Goal: Task Accomplishment & Management: Complete application form

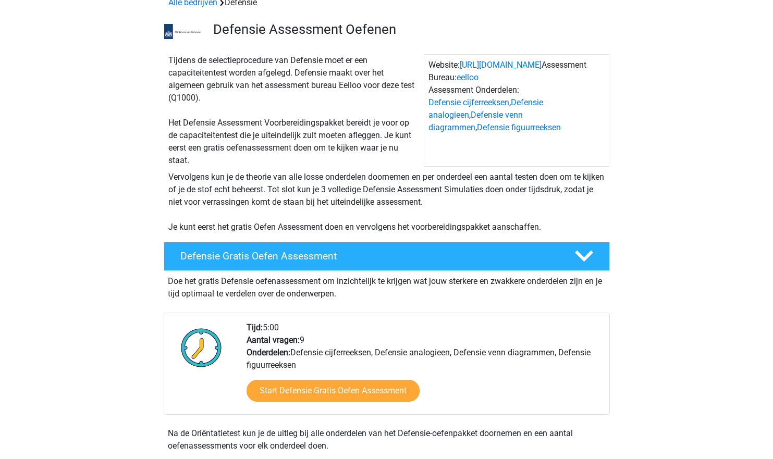
scroll to position [57, 0]
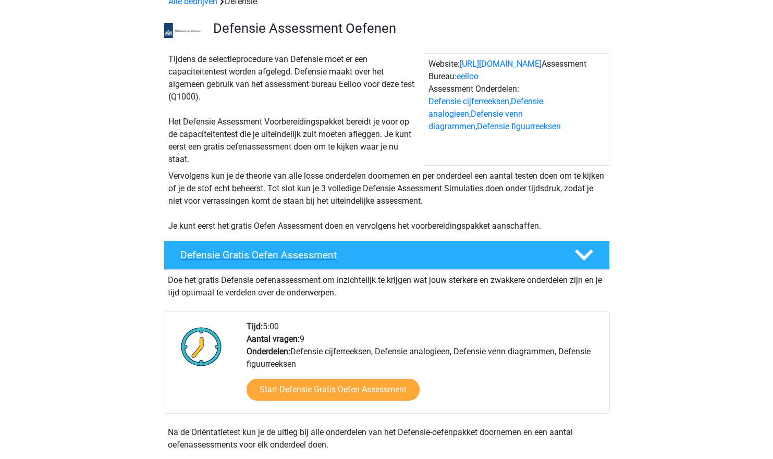
click at [362, 263] on div "Defensie Gratis Oefen Assessment" at bounding box center [387, 255] width 446 height 29
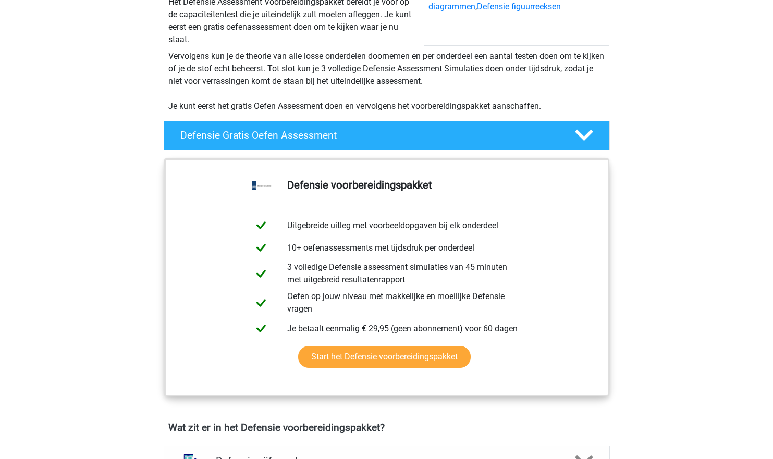
scroll to position [202, 0]
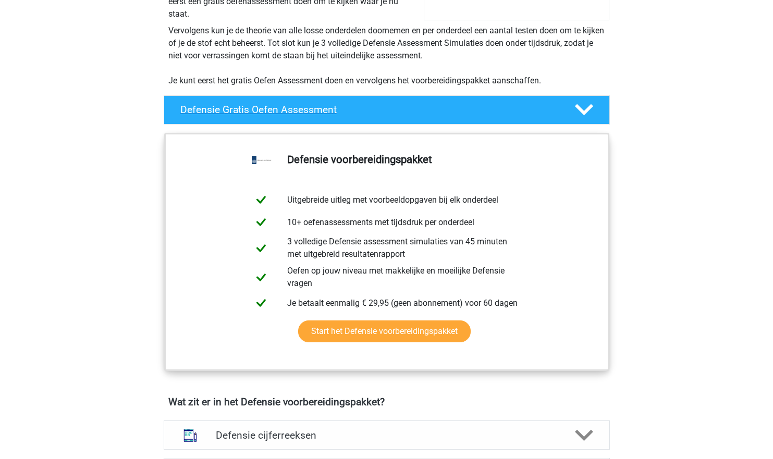
click at [588, 119] on icon at bounding box center [584, 110] width 18 height 18
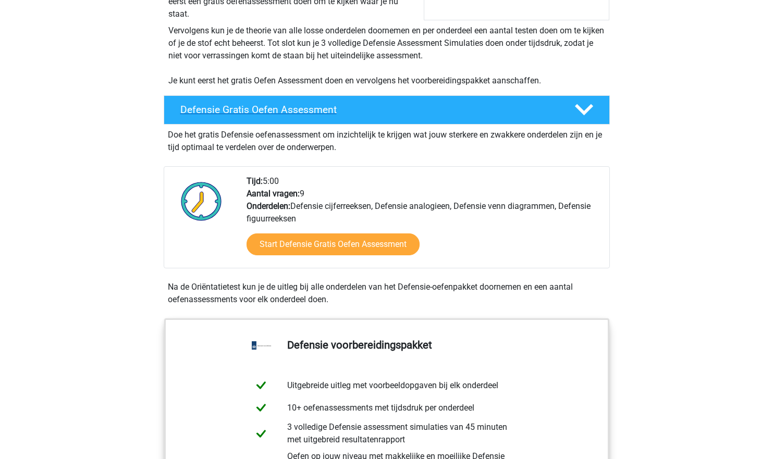
click at [588, 119] on icon at bounding box center [584, 110] width 18 height 18
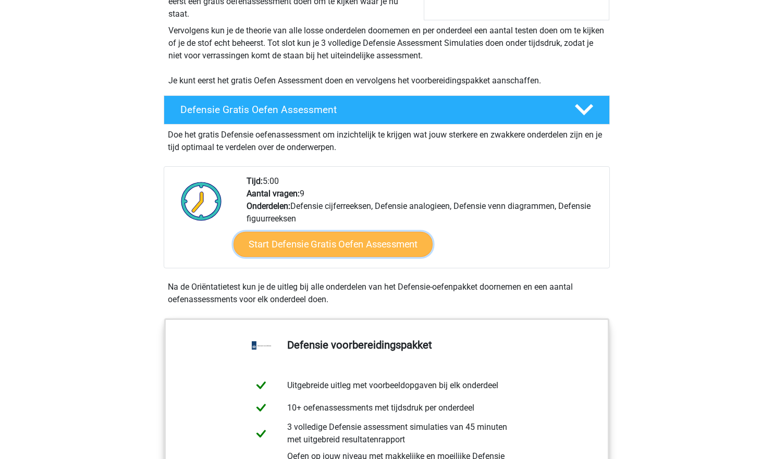
click at [365, 247] on link "Start Defensie Gratis Oefen Assessment" at bounding box center [332, 244] width 199 height 25
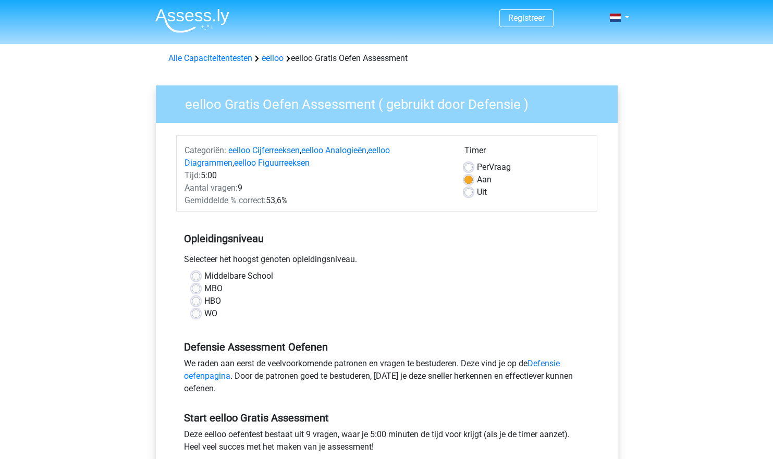
click at [204, 290] on label "MBO" at bounding box center [213, 288] width 18 height 13
click at [194, 290] on input "MBO" at bounding box center [196, 287] width 8 height 10
radio input "true"
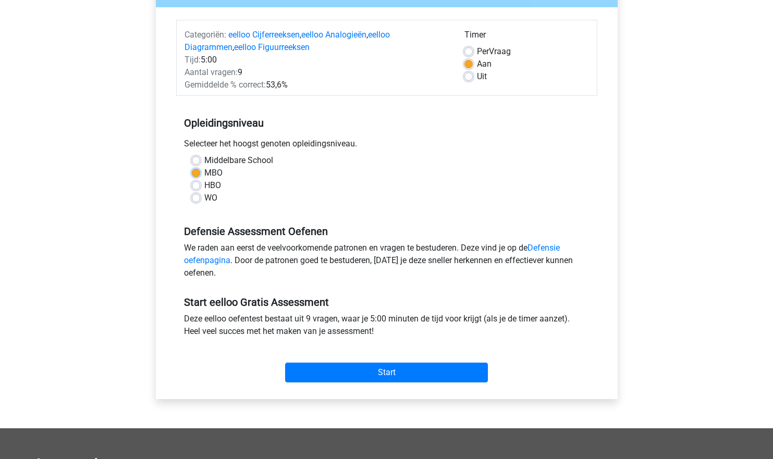
scroll to position [125, 0]
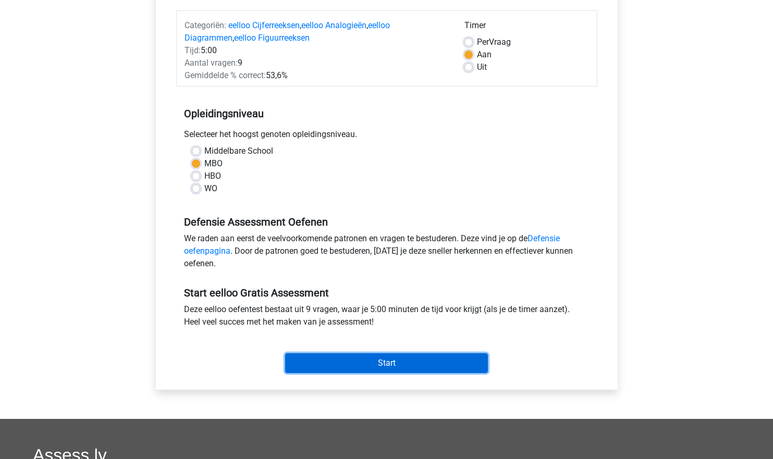
click at [355, 364] on input "Start" at bounding box center [386, 363] width 203 height 20
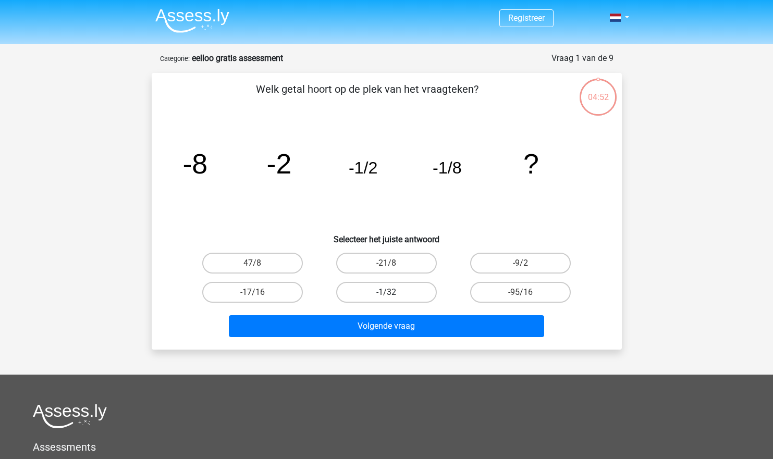
click at [408, 298] on label "-1/32" at bounding box center [386, 292] width 101 height 21
click at [393, 298] on input "-1/32" at bounding box center [389, 295] width 7 height 7
radio input "true"
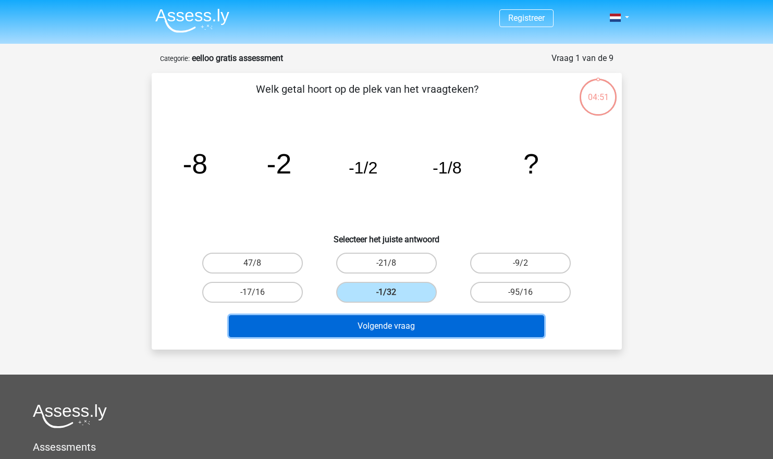
click at [411, 326] on button "Volgende vraag" at bounding box center [386, 326] width 315 height 22
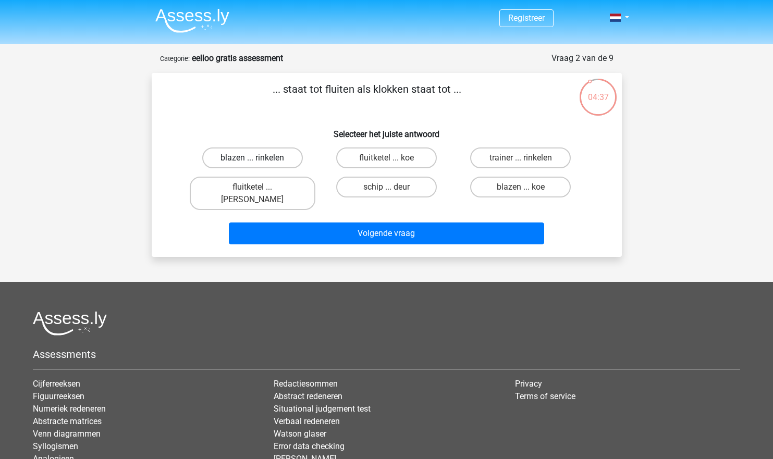
click at [290, 157] on label "blazen ... rinkelen" at bounding box center [252, 157] width 101 height 21
click at [259, 158] on input "blazen ... rinkelen" at bounding box center [255, 161] width 7 height 7
radio input "true"
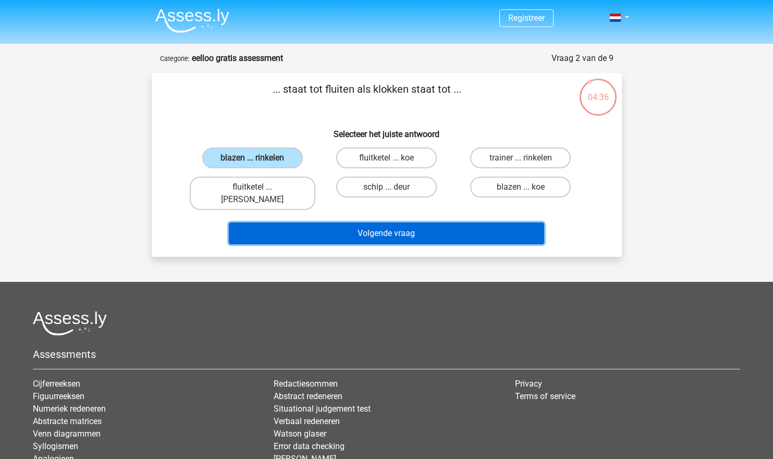
click at [324, 223] on button "Volgende vraag" at bounding box center [386, 234] width 315 height 22
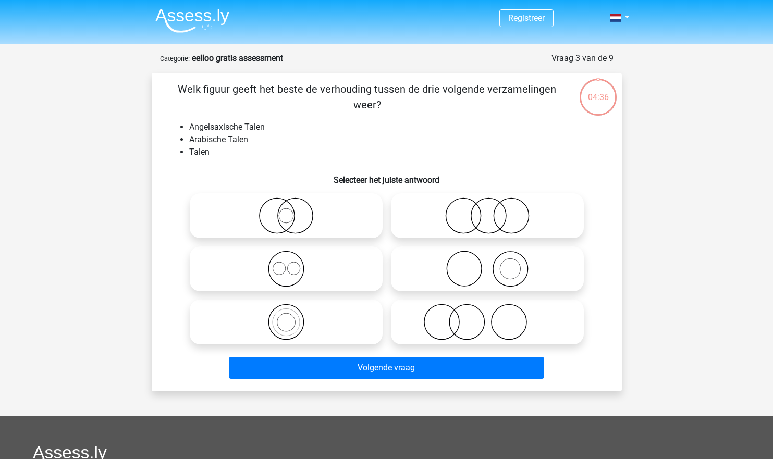
scroll to position [52, 0]
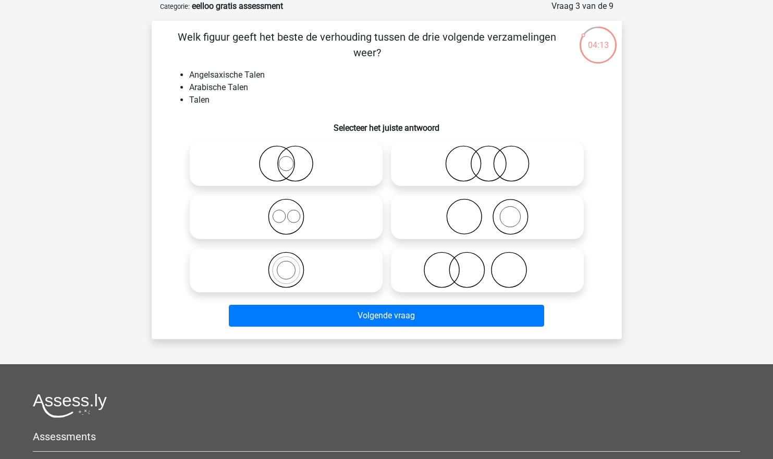
click at [299, 219] on circle at bounding box center [293, 216] width 13 height 13
click at [293, 212] on input "radio" at bounding box center [289, 208] width 7 height 7
radio input "true"
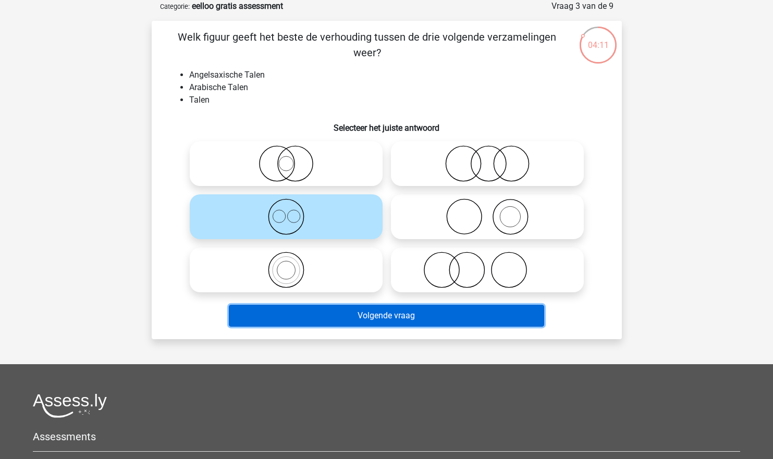
click at [345, 315] on button "Volgende vraag" at bounding box center [386, 316] width 315 height 22
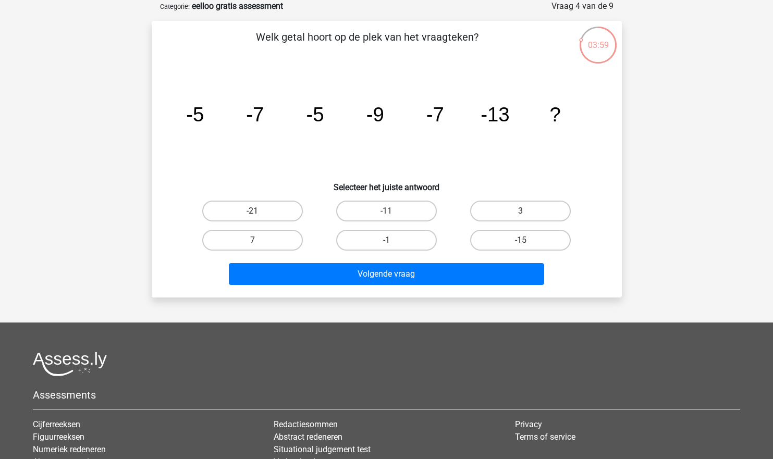
click at [281, 206] on label "-21" at bounding box center [252, 211] width 101 height 21
click at [259, 211] on input "-21" at bounding box center [255, 214] width 7 height 7
radio input "true"
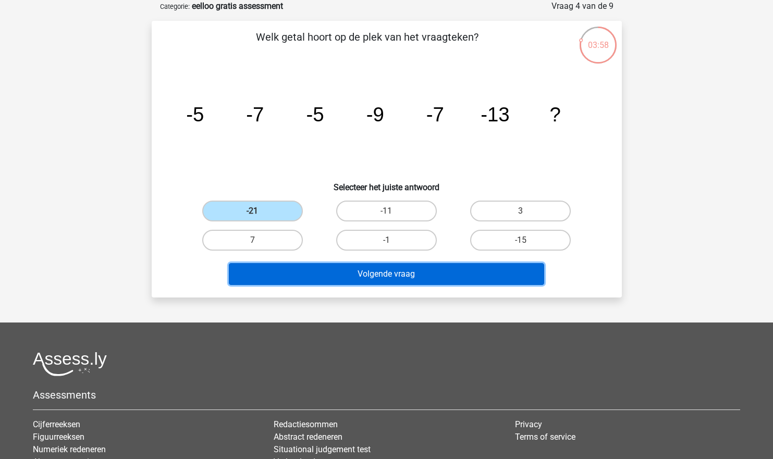
click at [320, 282] on button "Volgende vraag" at bounding box center [386, 274] width 315 height 22
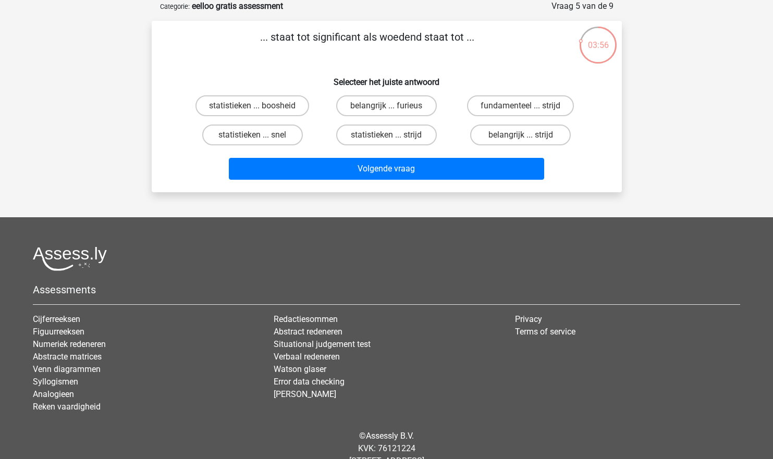
scroll to position [30, 0]
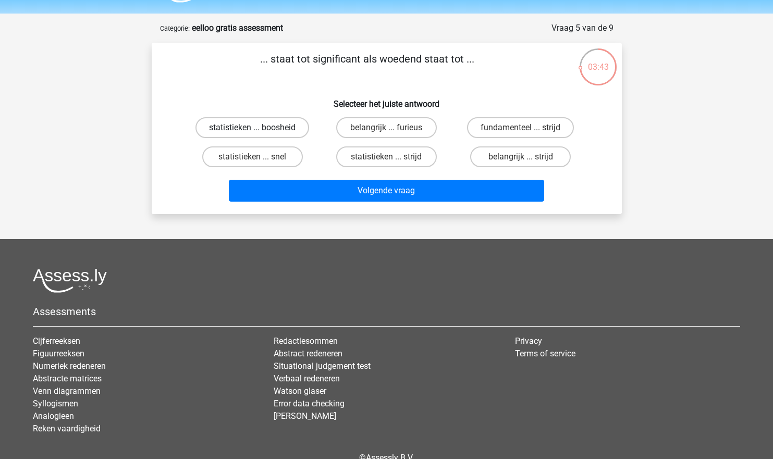
click at [291, 123] on label "statistieken ... boosheid" at bounding box center [252, 127] width 114 height 21
click at [259, 128] on input "statistieken ... boosheid" at bounding box center [255, 131] width 7 height 7
radio input "true"
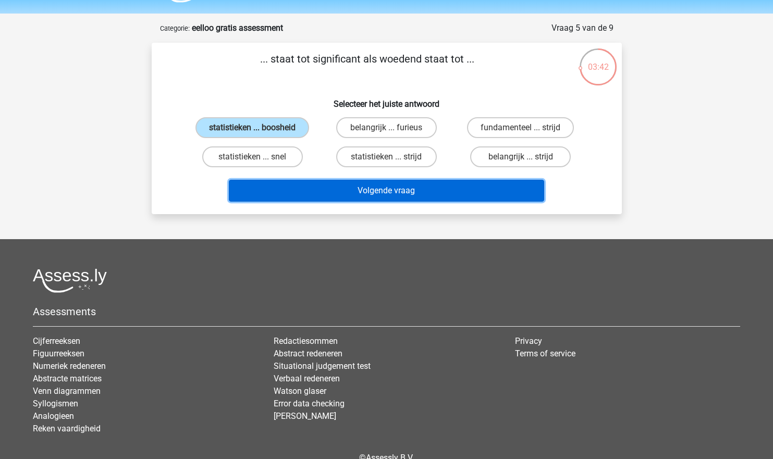
click at [318, 188] on button "Volgende vraag" at bounding box center [386, 191] width 315 height 22
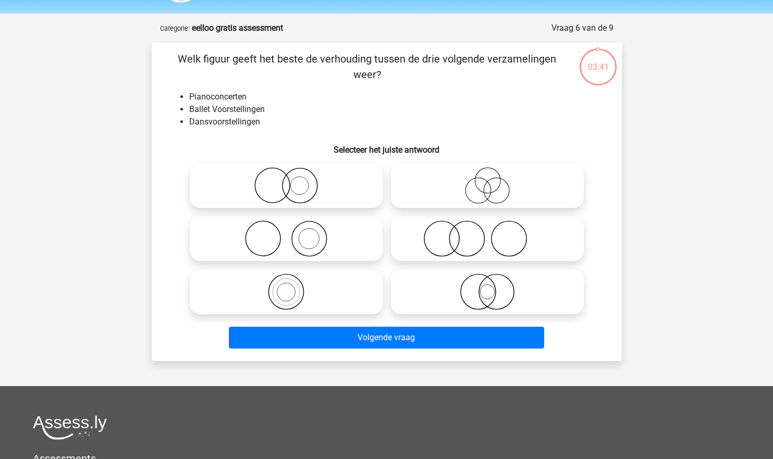
scroll to position [52, 0]
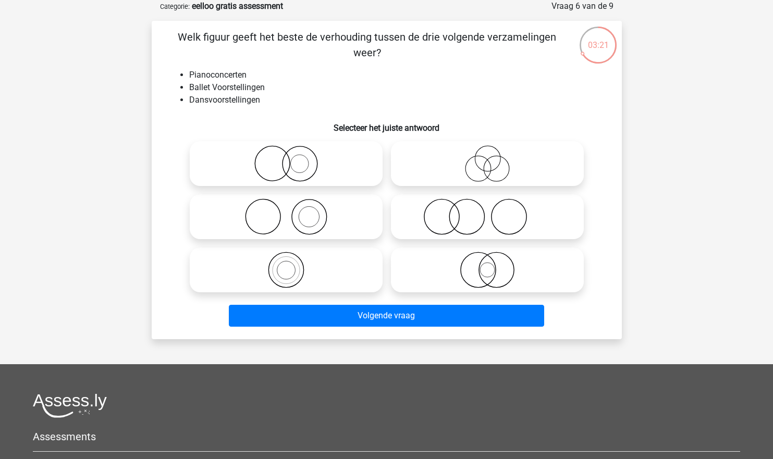
click at [502, 216] on icon at bounding box center [487, 217] width 184 height 36
click at [494, 212] on input "radio" at bounding box center [490, 208] width 7 height 7
radio input "true"
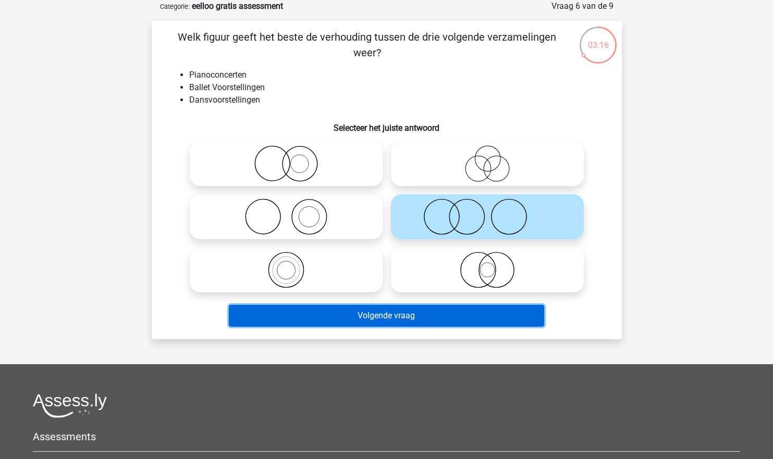
drag, startPoint x: 464, startPoint y: 317, endPoint x: 464, endPoint y: 407, distance: 90.2
click at [464, 407] on div "Registreer" at bounding box center [386, 294] width 773 height 692
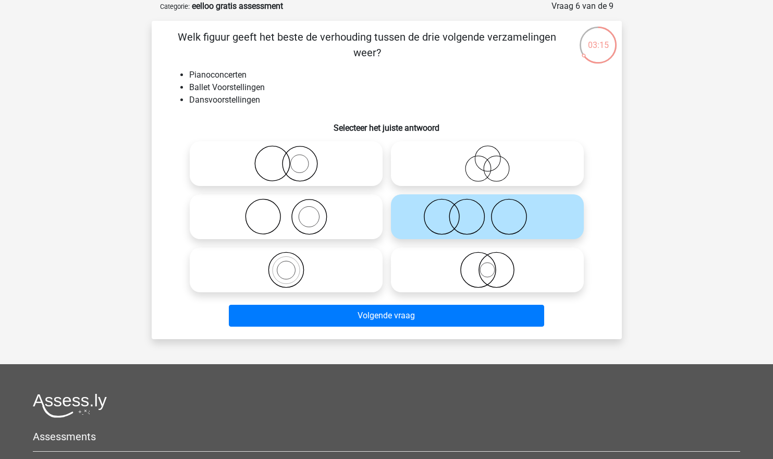
click at [325, 227] on icon at bounding box center [286, 217] width 184 height 36
click at [293, 212] on input "radio" at bounding box center [289, 208] width 7 height 7
radio input "true"
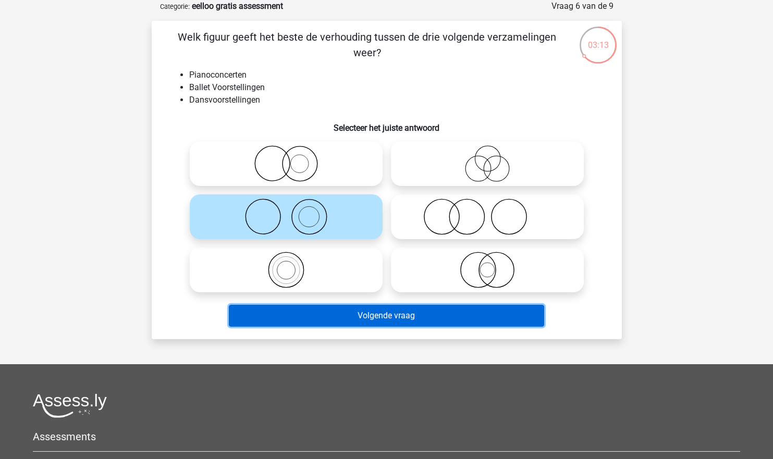
click at [351, 315] on button "Volgende vraag" at bounding box center [386, 316] width 315 height 22
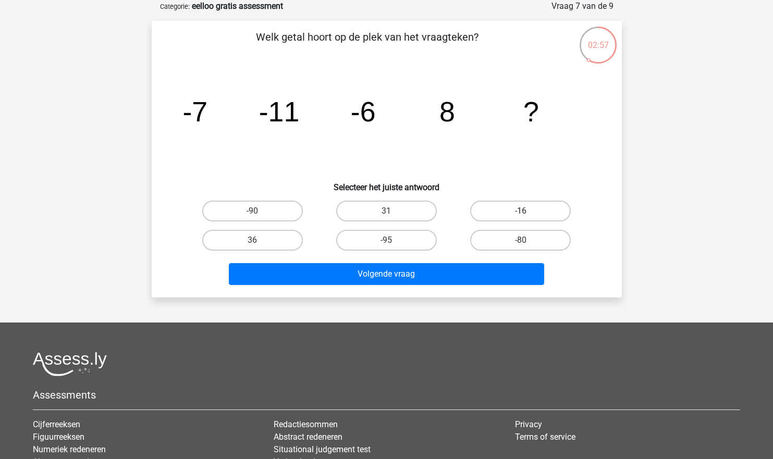
click at [495, 215] on label "-16" at bounding box center [520, 211] width 101 height 21
click at [521, 215] on input "-16" at bounding box center [524, 214] width 7 height 7
radio input "true"
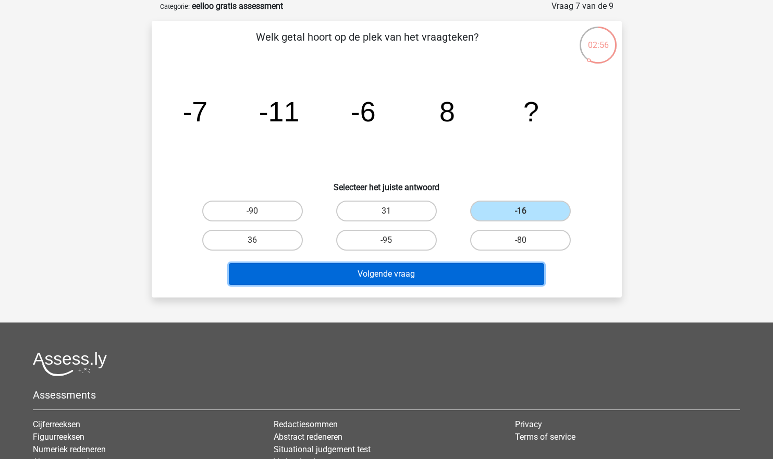
click at [453, 277] on button "Volgende vraag" at bounding box center [386, 274] width 315 height 22
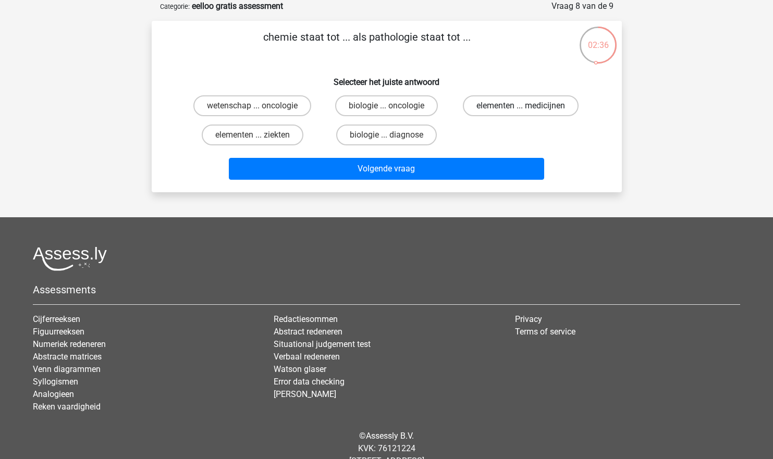
click at [486, 106] on label "elementen ... medicijnen" at bounding box center [521, 105] width 116 height 21
click at [521, 106] on input "elementen ... medicijnen" at bounding box center [524, 109] width 7 height 7
radio input "true"
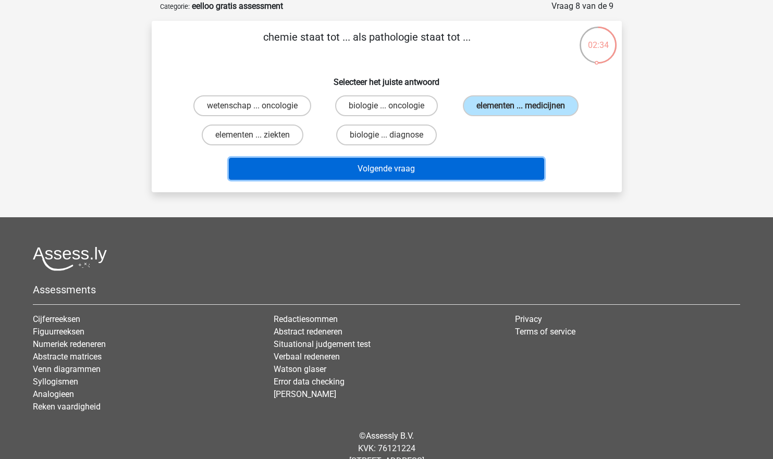
click at [345, 161] on button "Volgende vraag" at bounding box center [386, 169] width 315 height 22
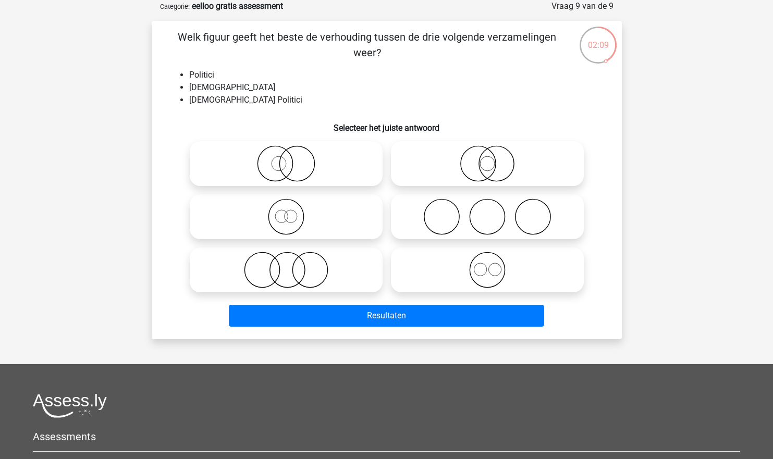
click at [294, 169] on icon at bounding box center [286, 163] width 184 height 36
click at [293, 158] on input "radio" at bounding box center [289, 155] width 7 height 7
radio input "true"
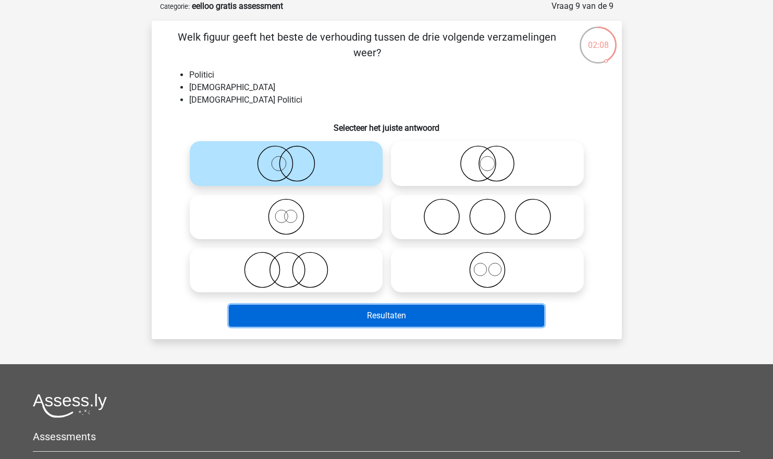
click at [415, 312] on button "Resultaten" at bounding box center [386, 316] width 315 height 22
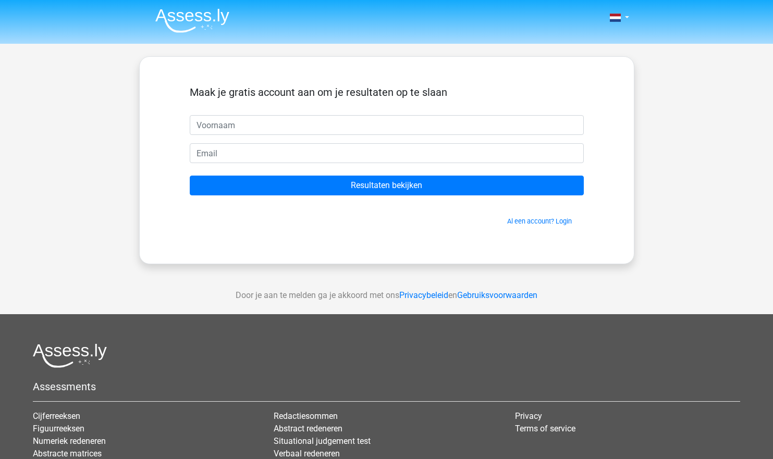
click at [400, 141] on form "Maak je gratis account aan om je resultaten op te slaan Resultaten bekijken Al …" at bounding box center [387, 156] width 394 height 140
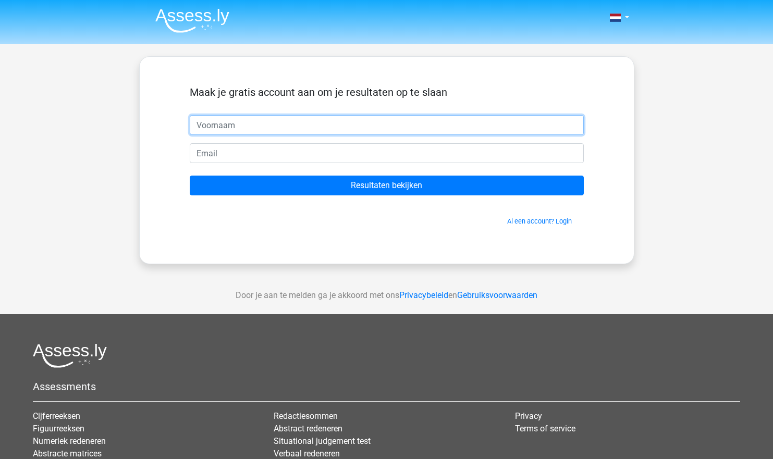
click at [401, 131] on input "text" at bounding box center [387, 125] width 394 height 20
type input "lieke"
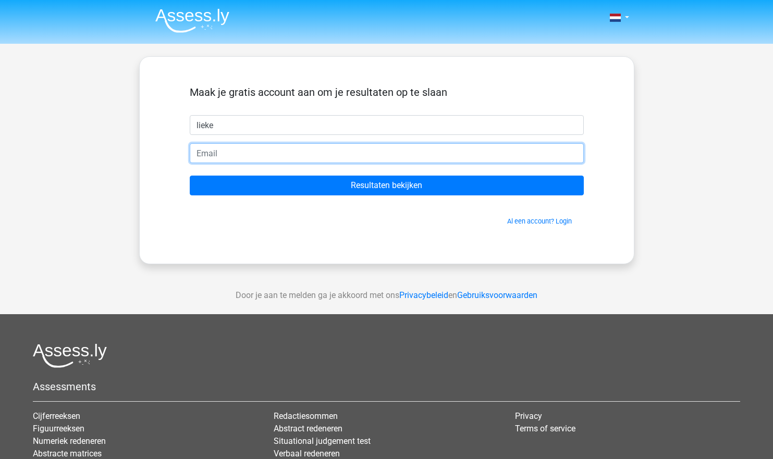
click at [254, 151] on input "email" at bounding box center [387, 153] width 394 height 20
type input "liekesnel@gmail.com"
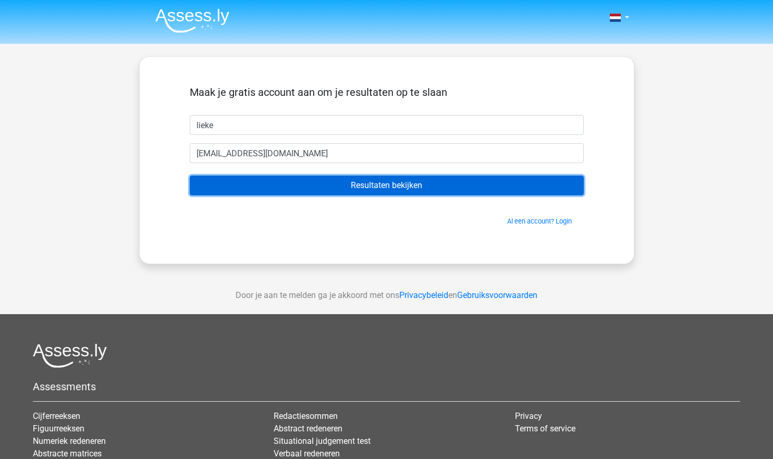
click at [289, 183] on input "Resultaten bekijken" at bounding box center [387, 186] width 394 height 20
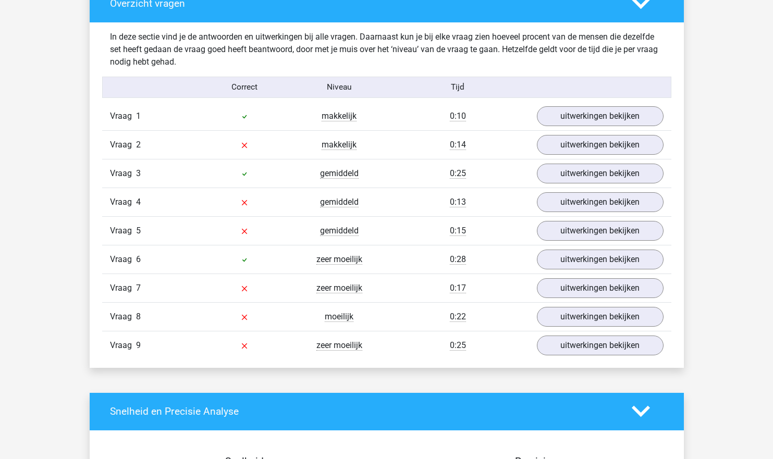
scroll to position [1088, 0]
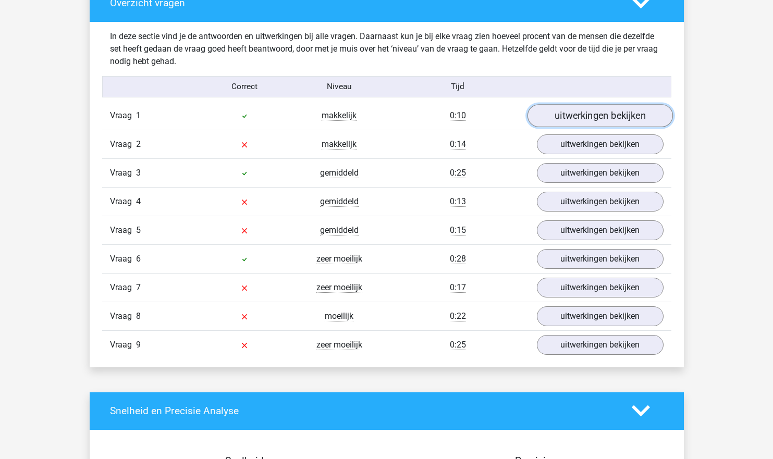
click at [566, 107] on link "uitwerkingen bekijken" at bounding box center [599, 115] width 145 height 23
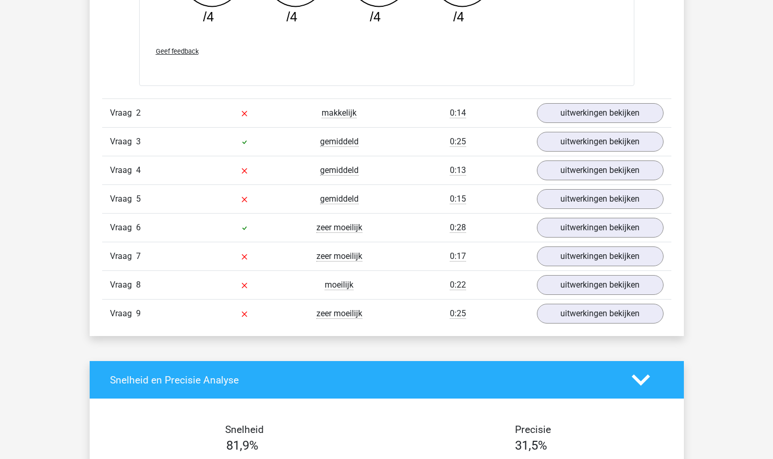
scroll to position [1576, 0]
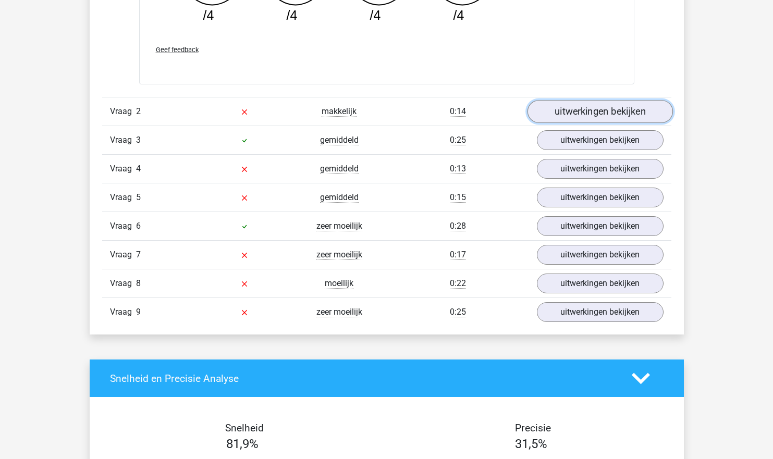
click at [573, 115] on link "uitwerkingen bekijken" at bounding box center [599, 112] width 145 height 23
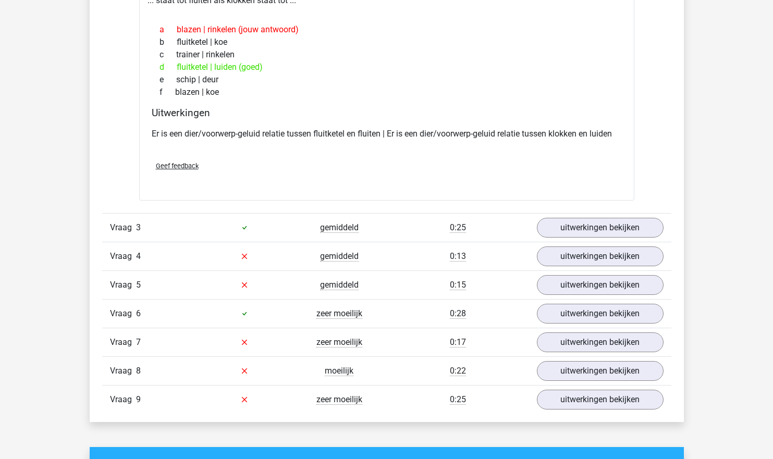
scroll to position [1725, 0]
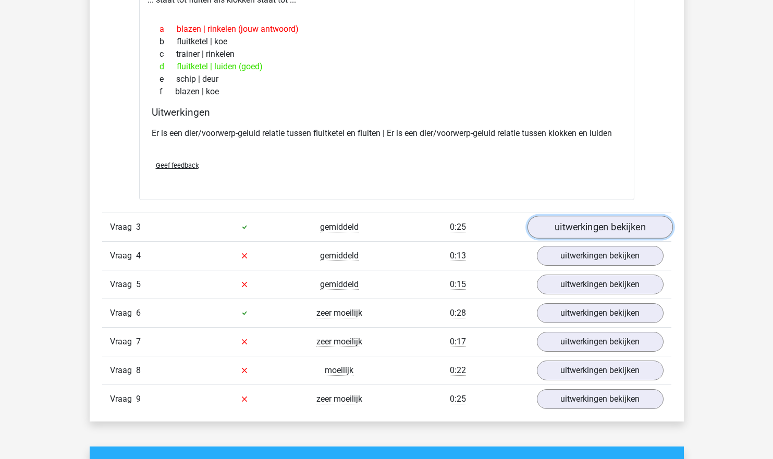
click at [612, 226] on link "uitwerkingen bekijken" at bounding box center [599, 227] width 145 height 23
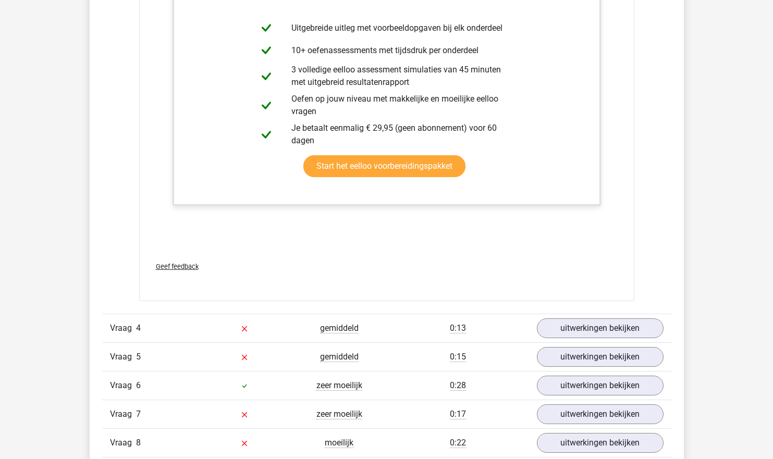
scroll to position [2323, 0]
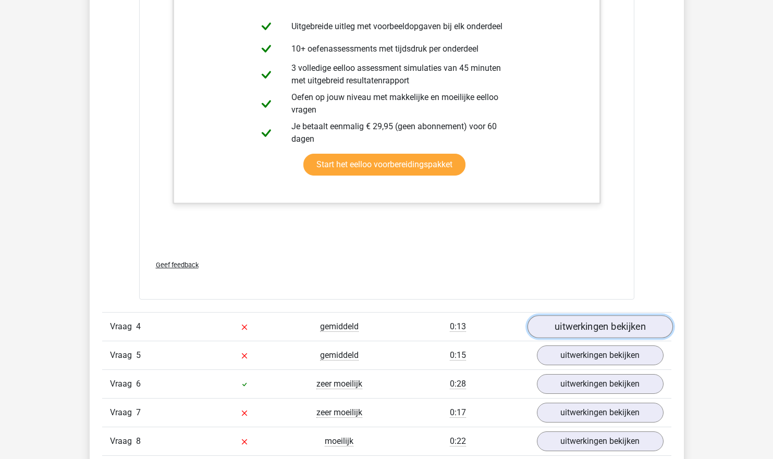
click at [563, 335] on link "uitwerkingen bekijken" at bounding box center [599, 326] width 145 height 23
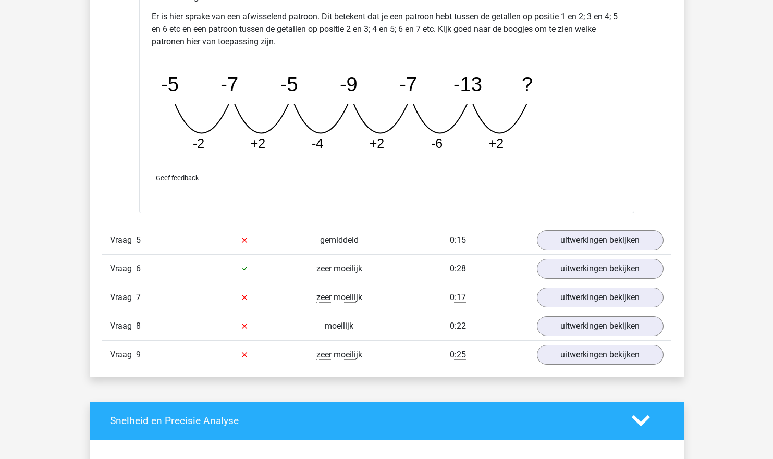
scroll to position [2919, 0]
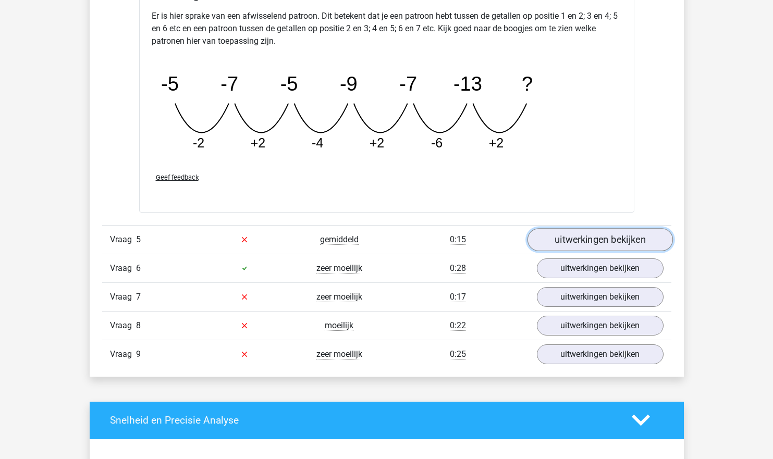
click at [580, 239] on link "uitwerkingen bekijken" at bounding box center [599, 239] width 145 height 23
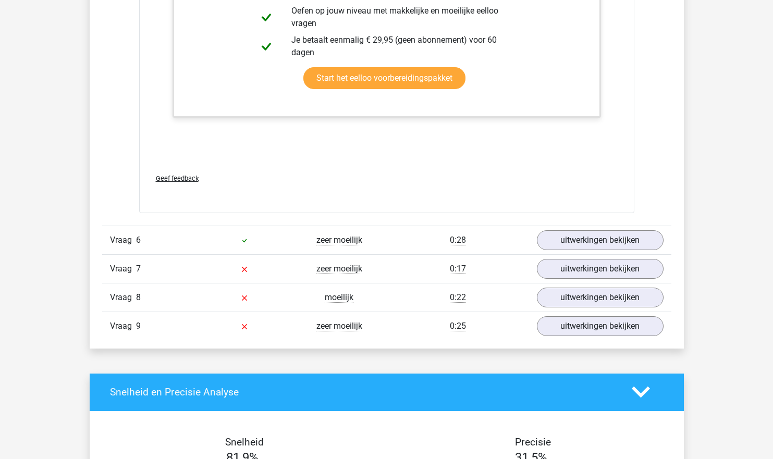
scroll to position [3467, 0]
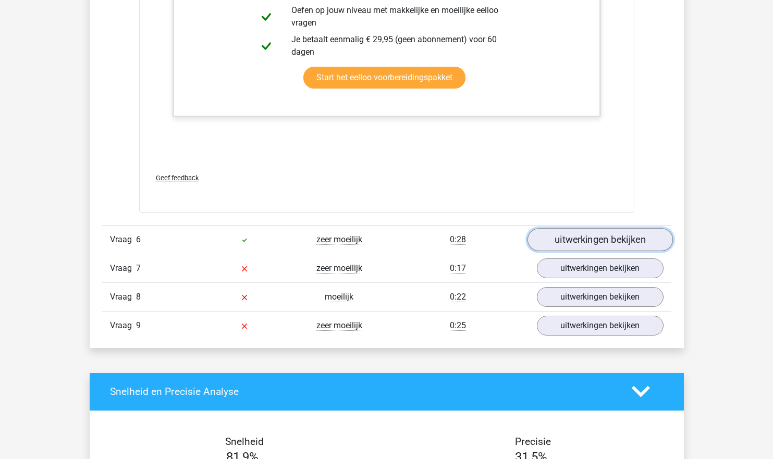
click at [584, 251] on link "uitwerkingen bekijken" at bounding box center [599, 239] width 145 height 23
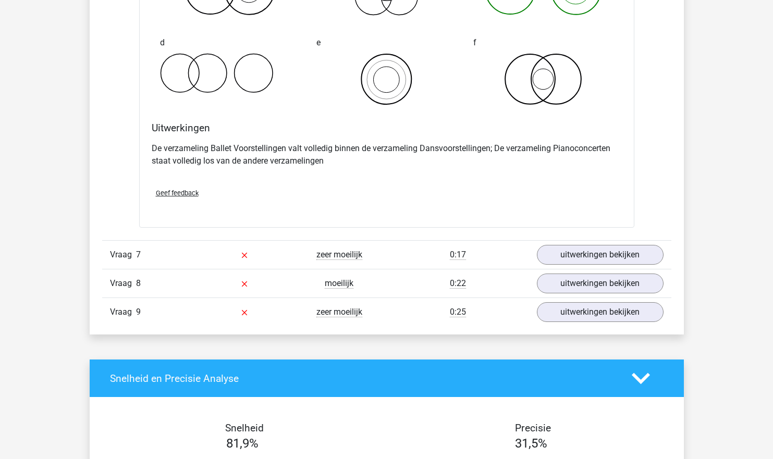
scroll to position [3879, 0]
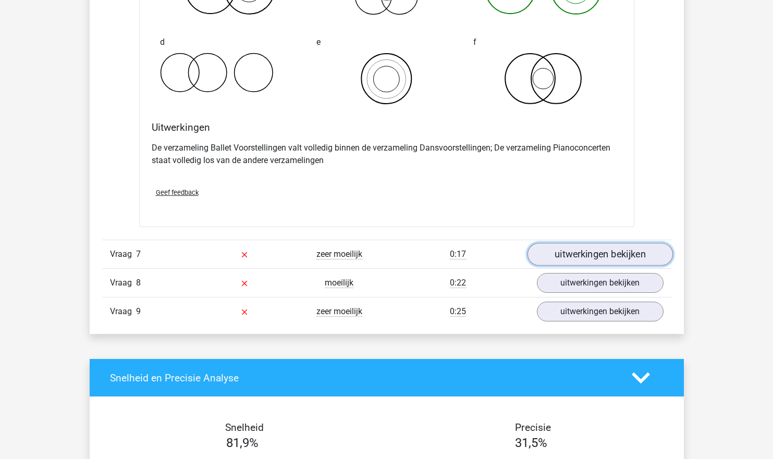
click at [567, 256] on link "uitwerkingen bekijken" at bounding box center [599, 254] width 145 height 23
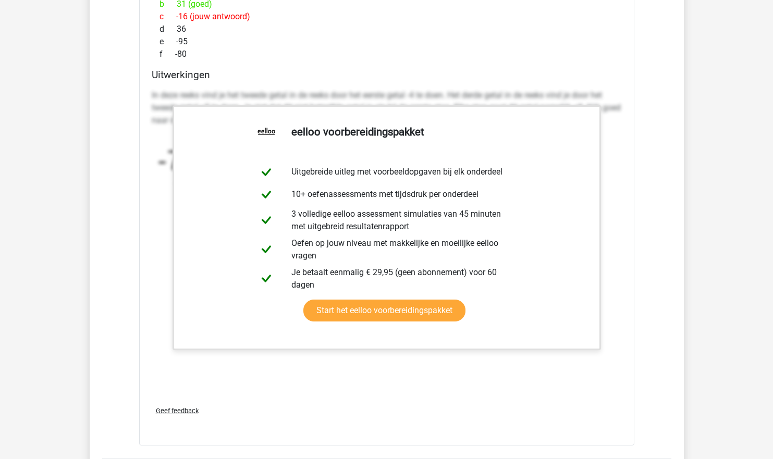
scroll to position [4579, 0]
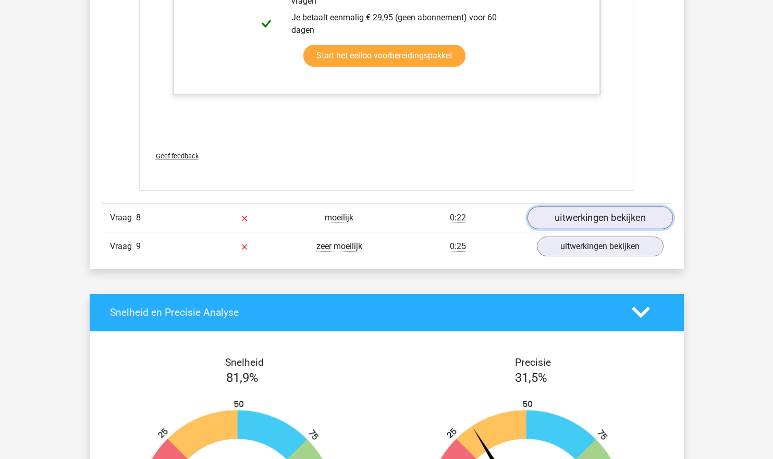
click at [593, 226] on link "uitwerkingen bekijken" at bounding box center [599, 217] width 145 height 23
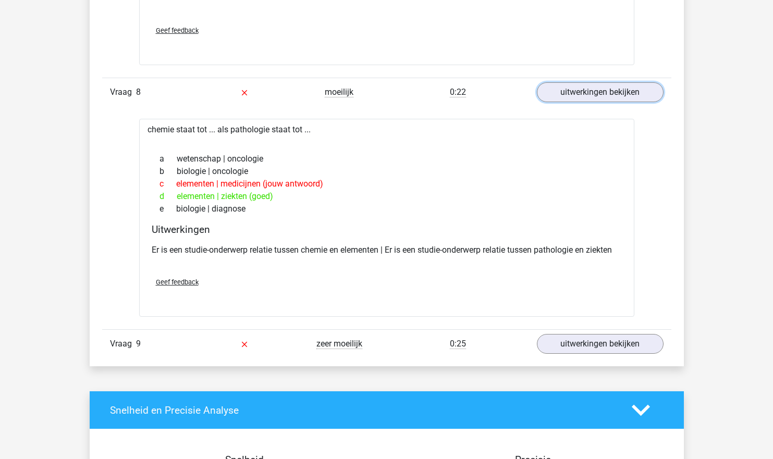
scroll to position [4705, 0]
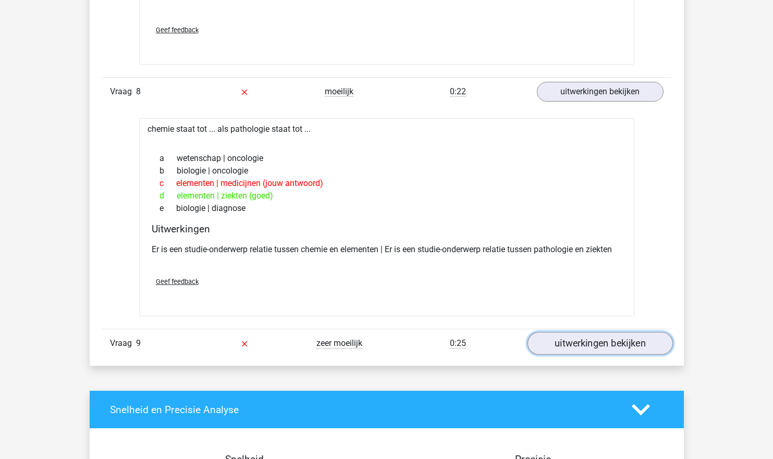
click at [565, 345] on link "uitwerkingen bekijken" at bounding box center [599, 343] width 145 height 23
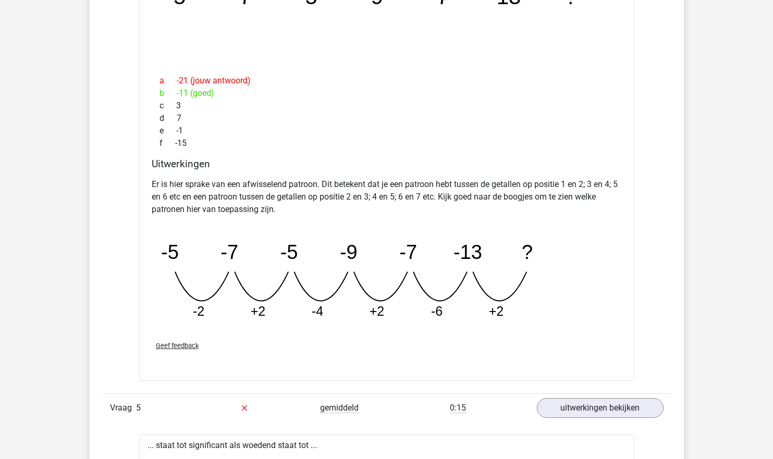
scroll to position [2723, 0]
